Goal: Transaction & Acquisition: Download file/media

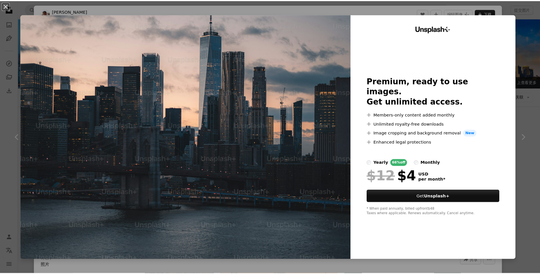
scroll to position [2248, 0]
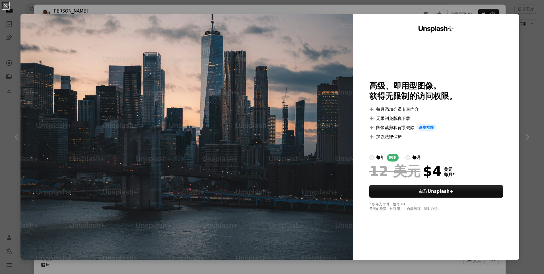
click at [536, 59] on div "An X shape Unsplash+ 高级、即用型图像。 获得无限制的访问权限。 A plus sign 每月添加会员专享内容 A plus sign 无…" at bounding box center [272, 137] width 544 height 274
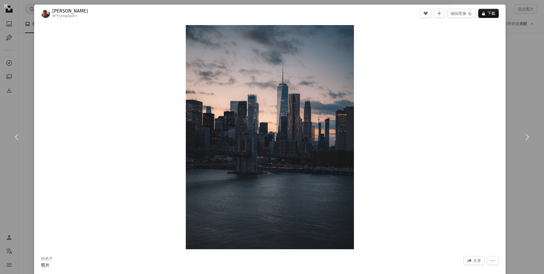
click at [512, 67] on div "An X shape Chevron left Chevron right [PERSON_NAME] 对于 Unsplash+ A heart A plus…" at bounding box center [272, 137] width 544 height 274
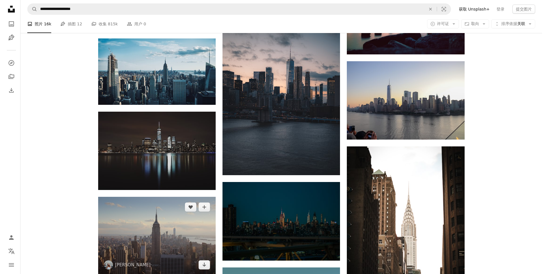
scroll to position [2304, 0]
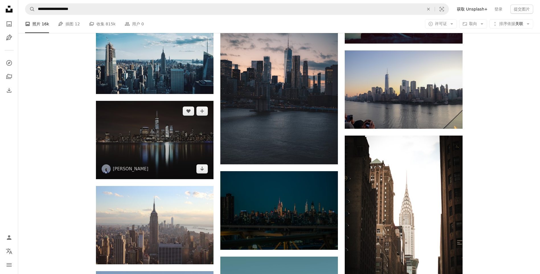
click at [136, 129] on img at bounding box center [154, 140] width 117 height 78
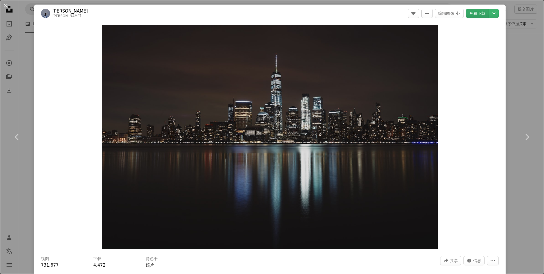
click at [471, 12] on link "免费下载" at bounding box center [477, 13] width 23 height 9
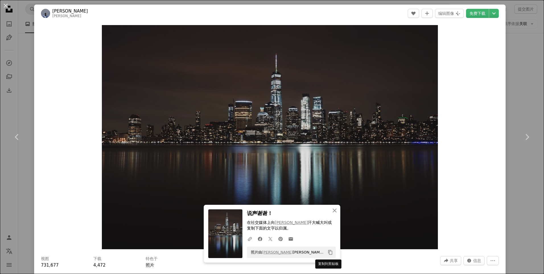
click at [328, 252] on icon "Copy content" at bounding box center [330, 252] width 5 height 5
